Goal: Information Seeking & Learning: Learn about a topic

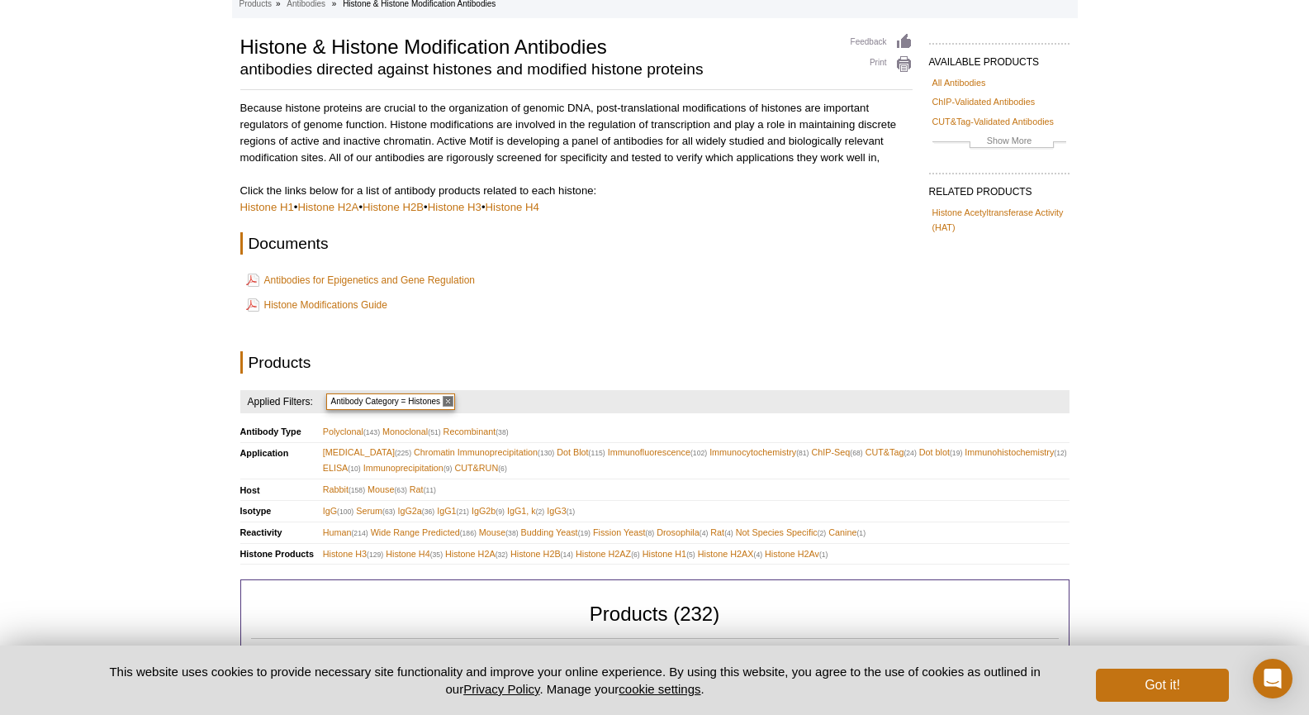
scroll to position [121, 0]
click at [477, 207] on link "Histone H3" at bounding box center [455, 205] width 54 height 12
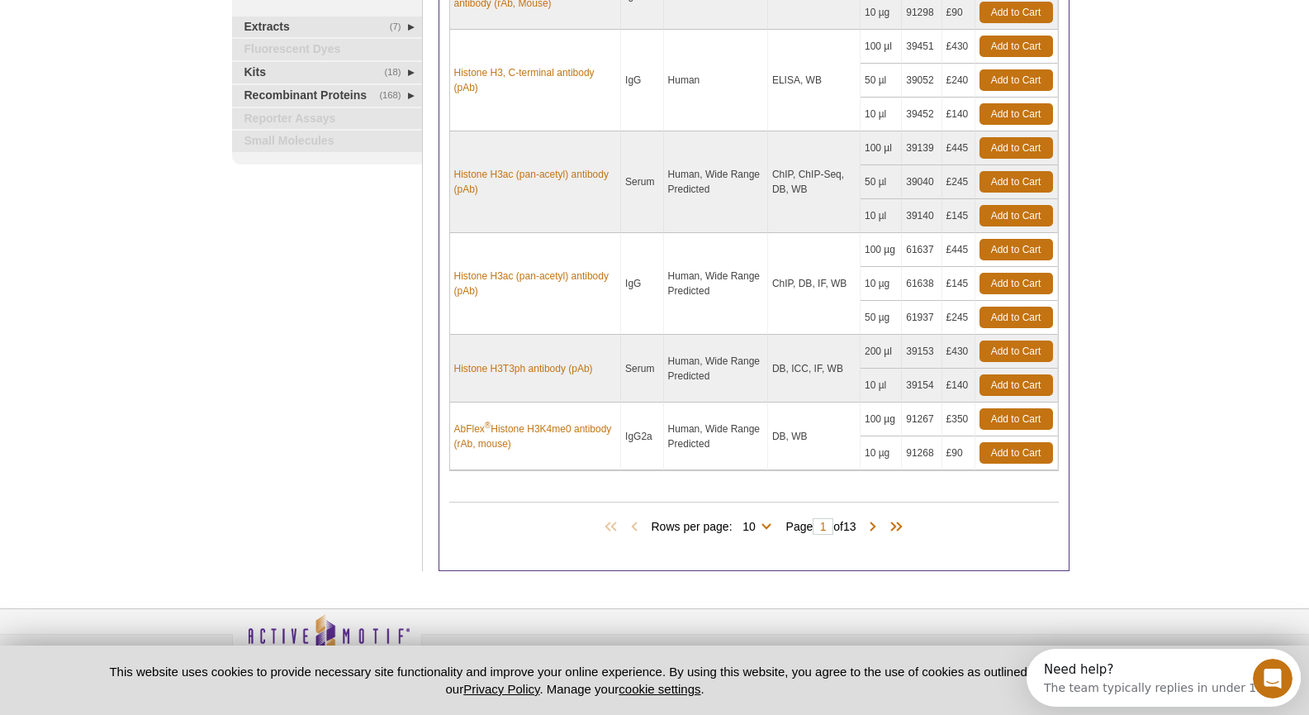
scroll to position [589, 0]
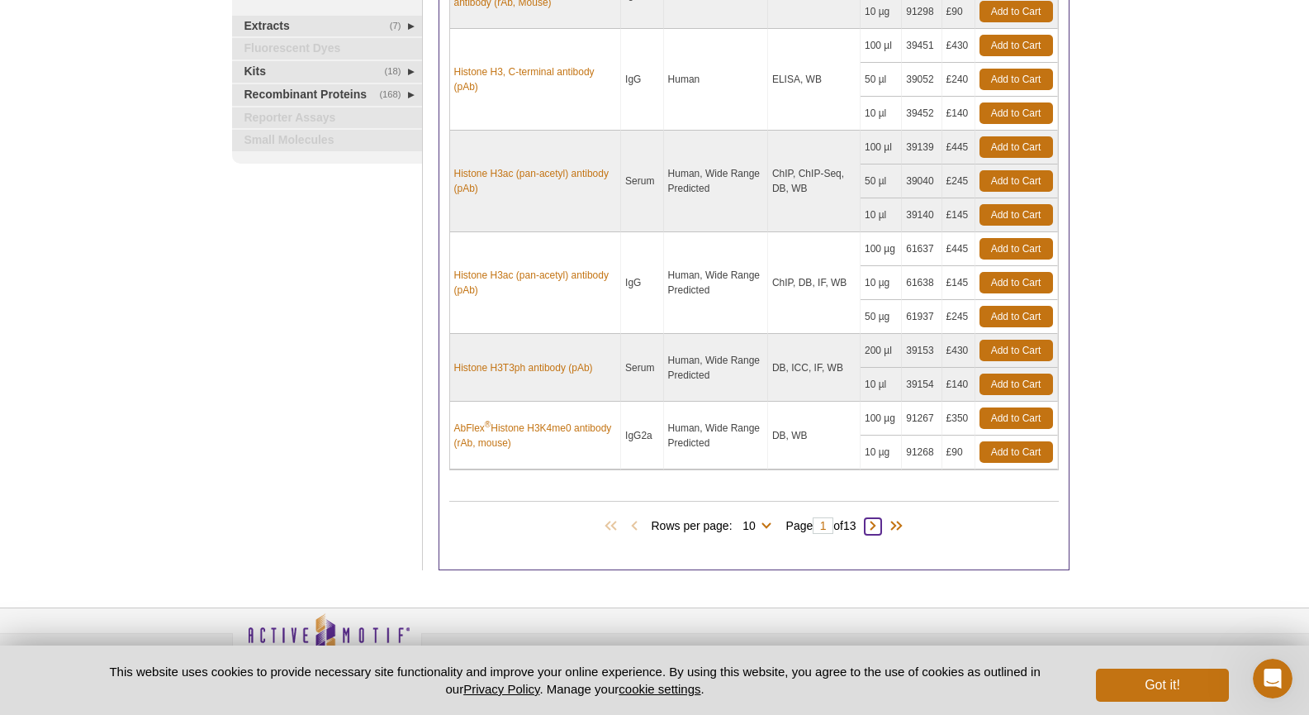
click at [881, 525] on span at bounding box center [873, 526] width 17 height 17
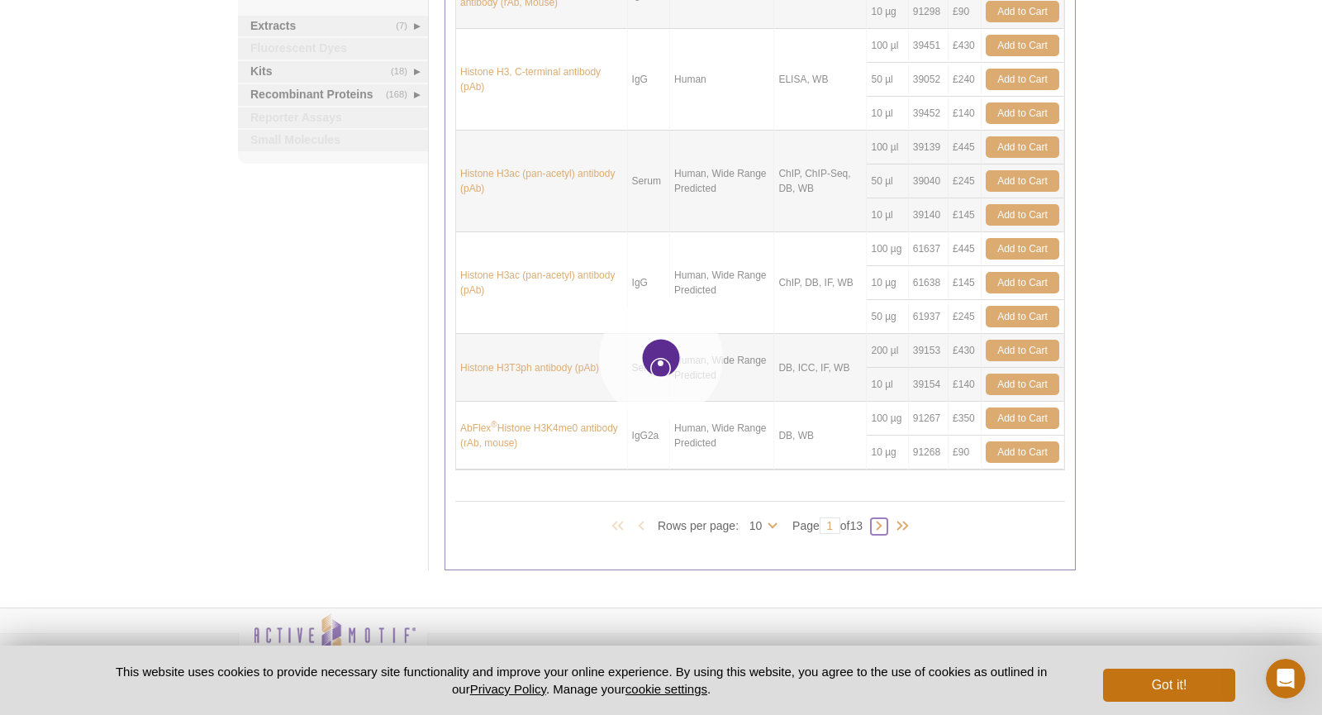
type input "2"
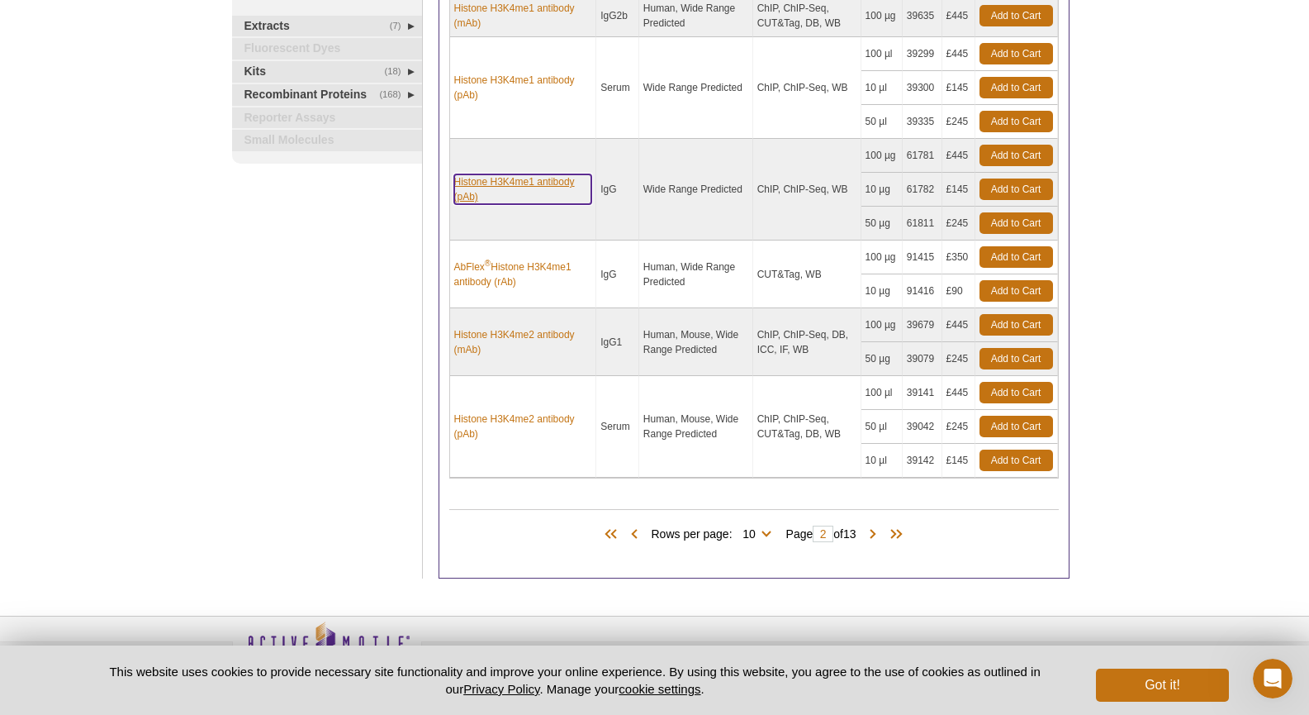
click at [506, 185] on link "Histone H3K4me1 antibody (pAb)" at bounding box center [523, 189] width 138 height 30
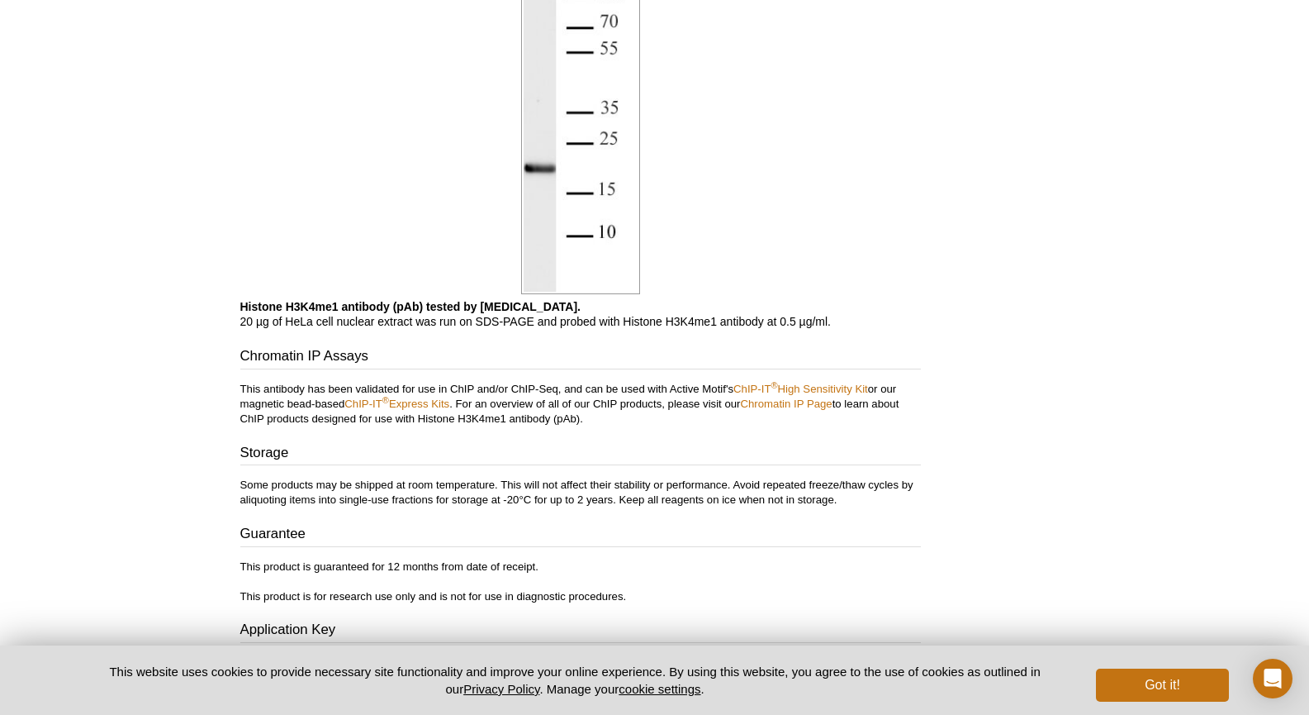
scroll to position [1569, 0]
drag, startPoint x: 460, startPoint y: 415, endPoint x: 511, endPoint y: 416, distance: 50.4
click at [511, 416] on p "This antibody has been validated for use in ChIP and/or ChIP-Seq, and can be us…" at bounding box center [580, 403] width 681 height 45
copy p "H3K4me1"
